Goal: Task Accomplishment & Management: Complete application form

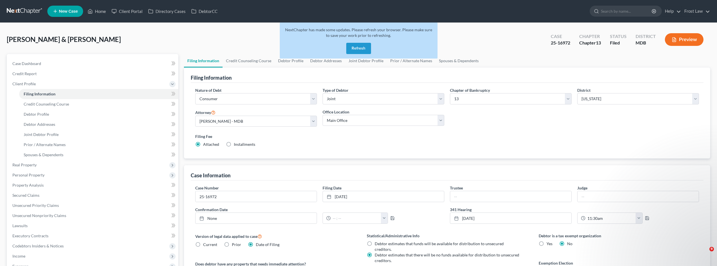
select select "1"
select select "3"
select select "38"
select select "0"
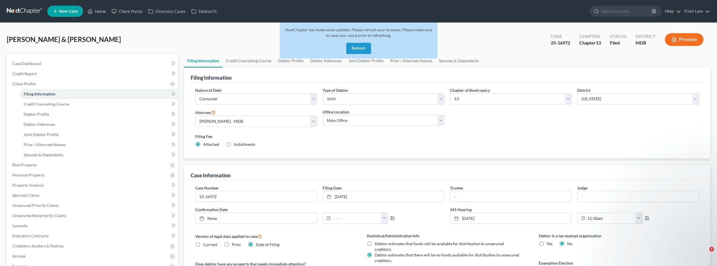
select select "21"
click at [356, 46] on button "Refresh" at bounding box center [358, 48] width 25 height 11
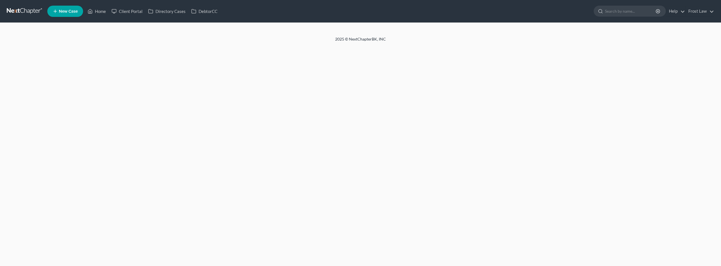
select select "1"
select select "3"
select select "21"
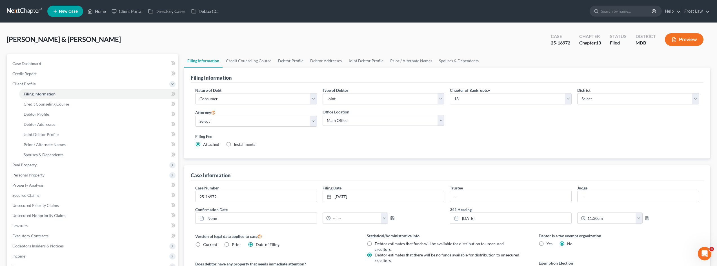
click at [29, 10] on link at bounding box center [25, 11] width 36 height 10
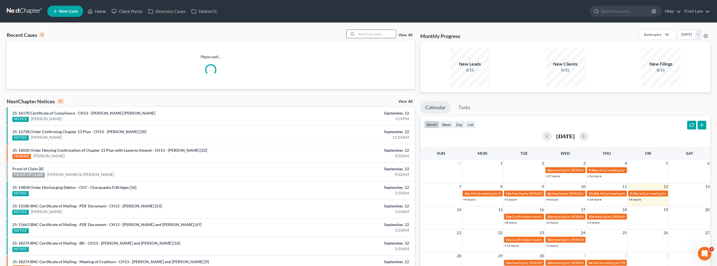
click at [367, 33] on input "search" at bounding box center [375, 34] width 39 height 8
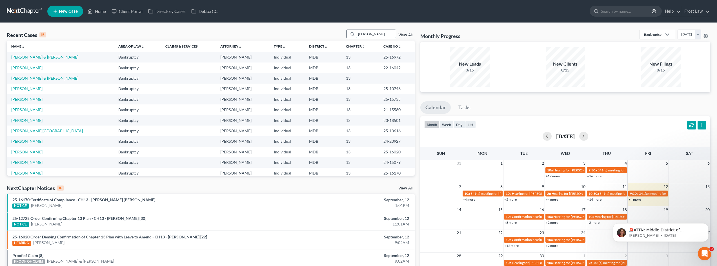
type input "salvatori"
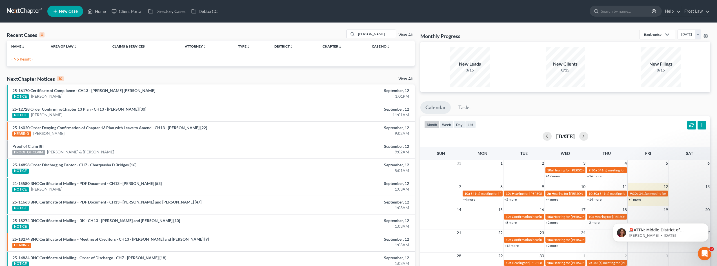
click at [23, 13] on link at bounding box center [25, 11] width 36 height 10
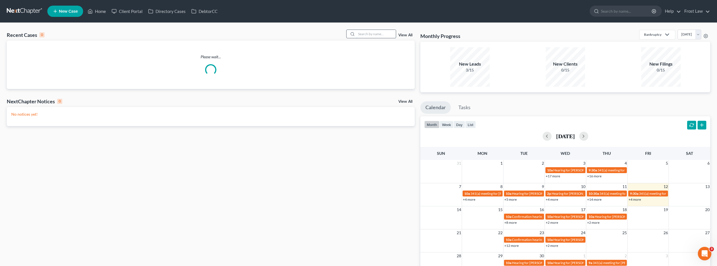
click at [362, 34] on input "search" at bounding box center [375, 34] width 39 height 8
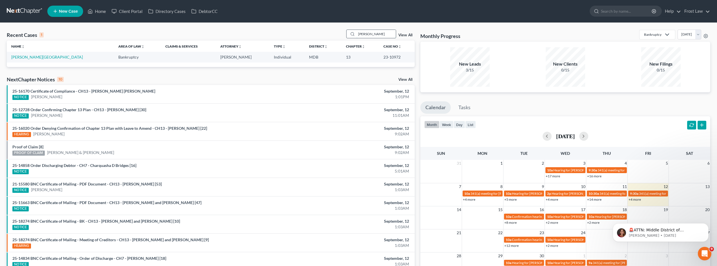
type input "salvatori"
